Goal: Information Seeking & Learning: Check status

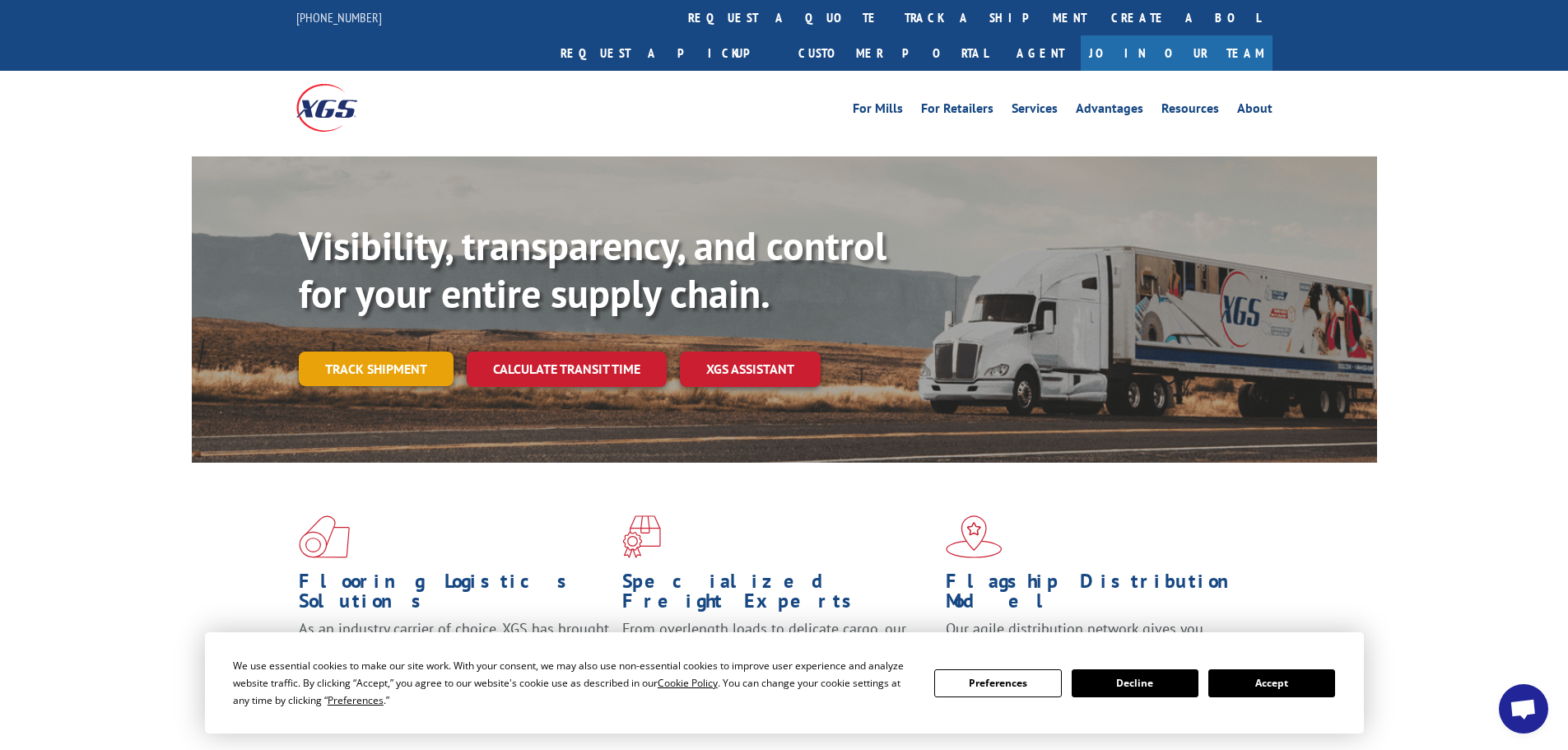
click at [376, 351] on link "Track shipment" at bounding box center [376, 368] width 155 height 35
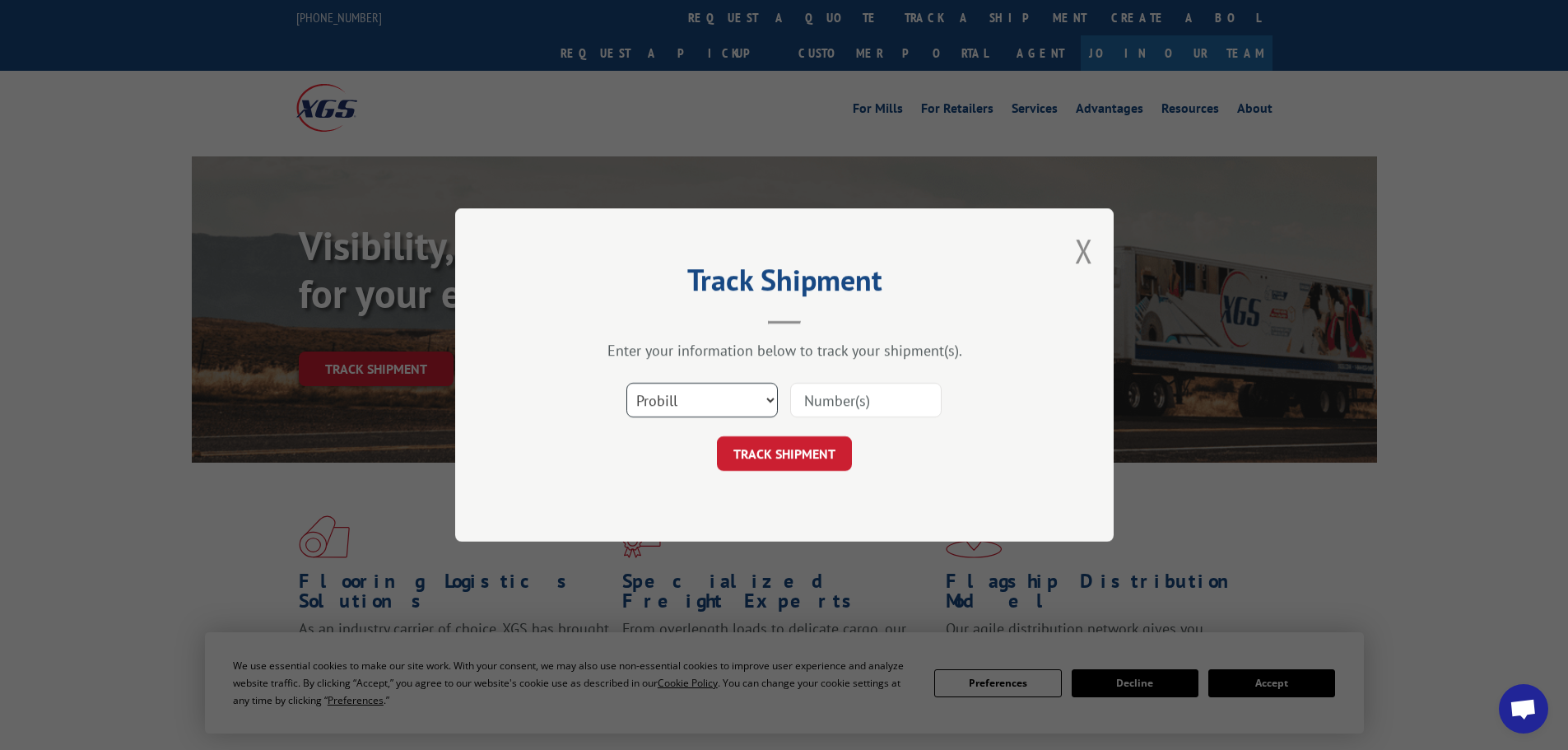
click at [667, 394] on select "Select category... Probill BOL PO" at bounding box center [702, 399] width 152 height 35
select select "bol"
click at [627, 383] on select "Select category... Probill BOL PO" at bounding box center [702, 399] width 152 height 35
click at [818, 407] on input at bounding box center [866, 399] width 152 height 35
type input "5652388"
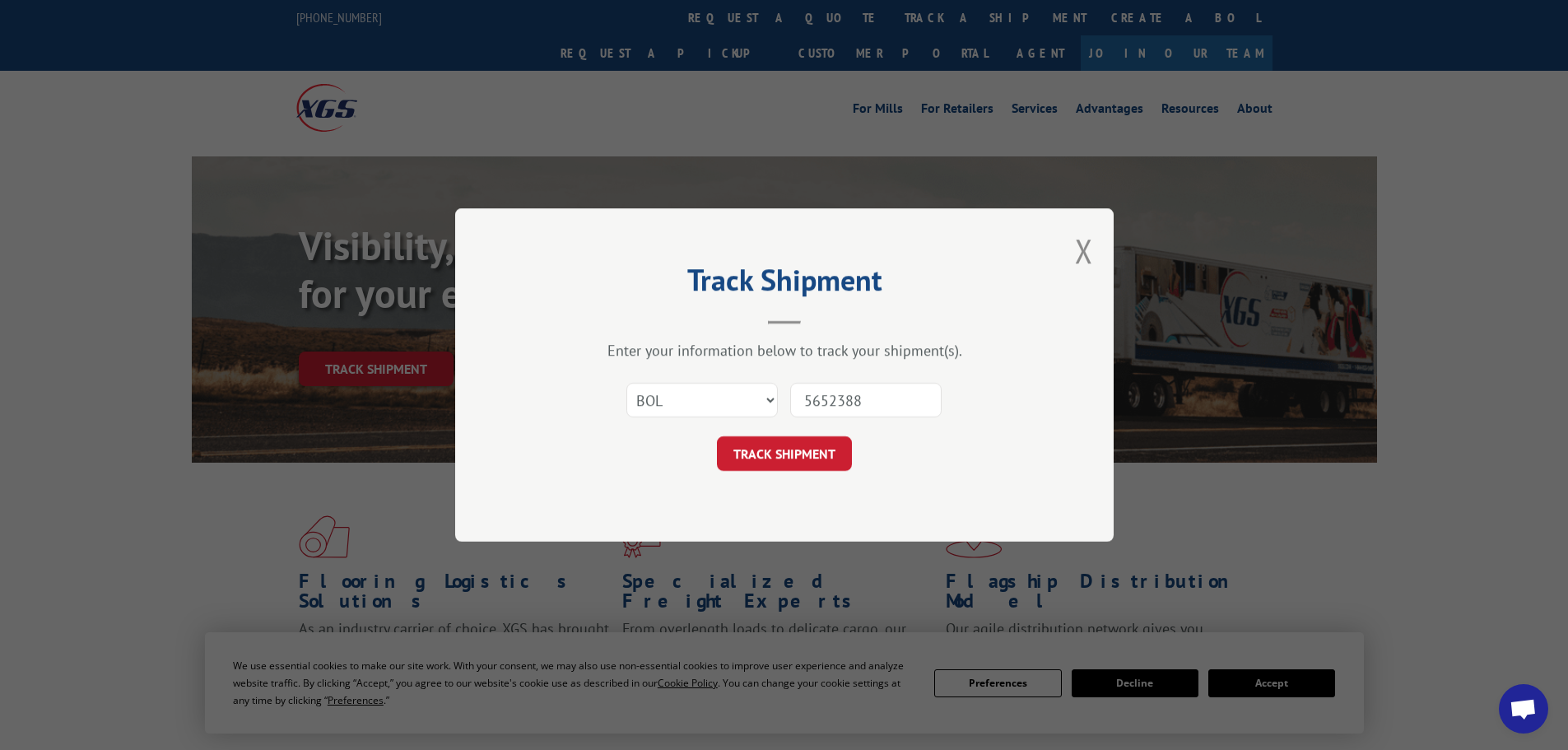
click at [717, 436] on button "TRACK SHIPMENT" at bounding box center [784, 453] width 135 height 35
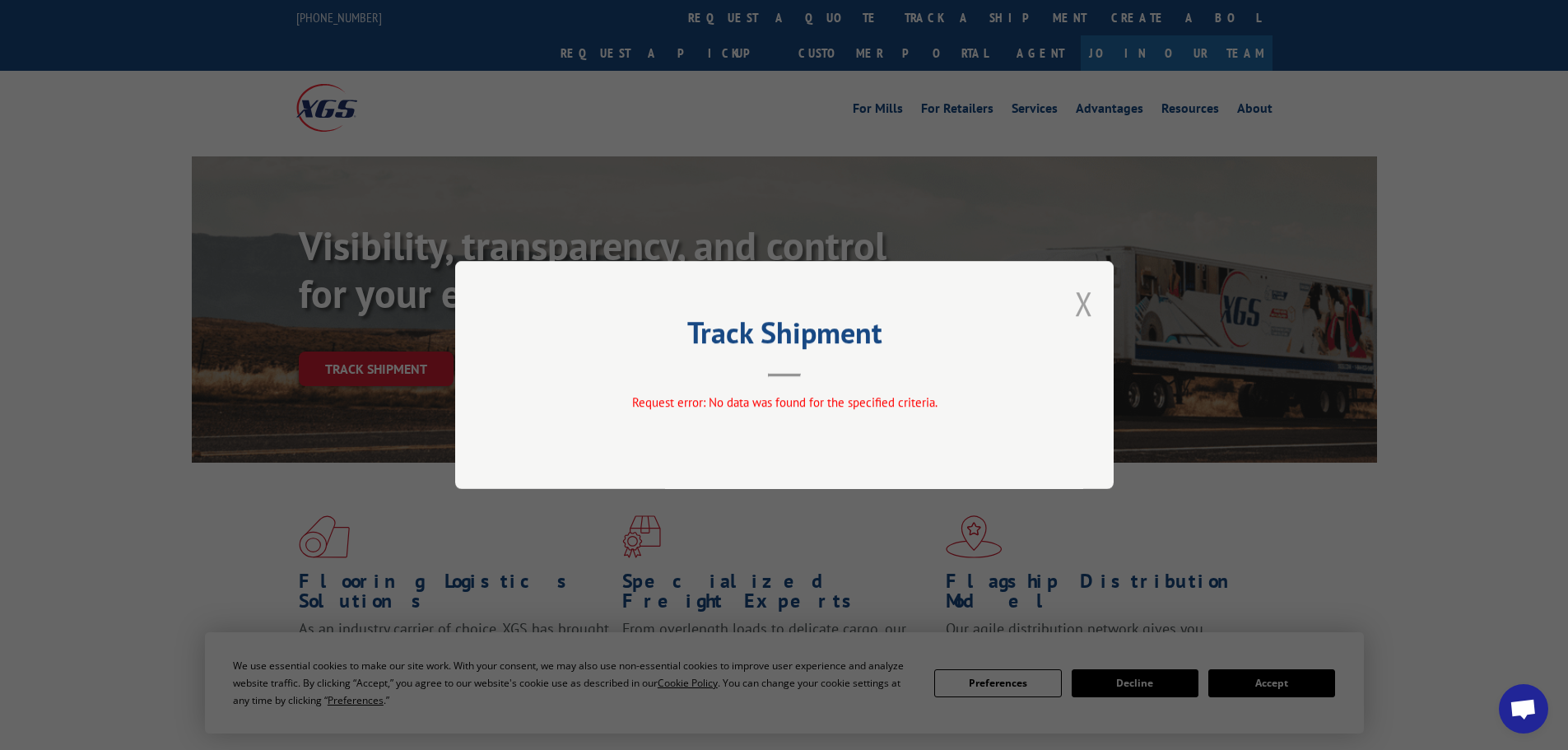
click at [1085, 306] on button "Close modal" at bounding box center [1084, 303] width 18 height 43
